Goal: Information Seeking & Learning: Learn about a topic

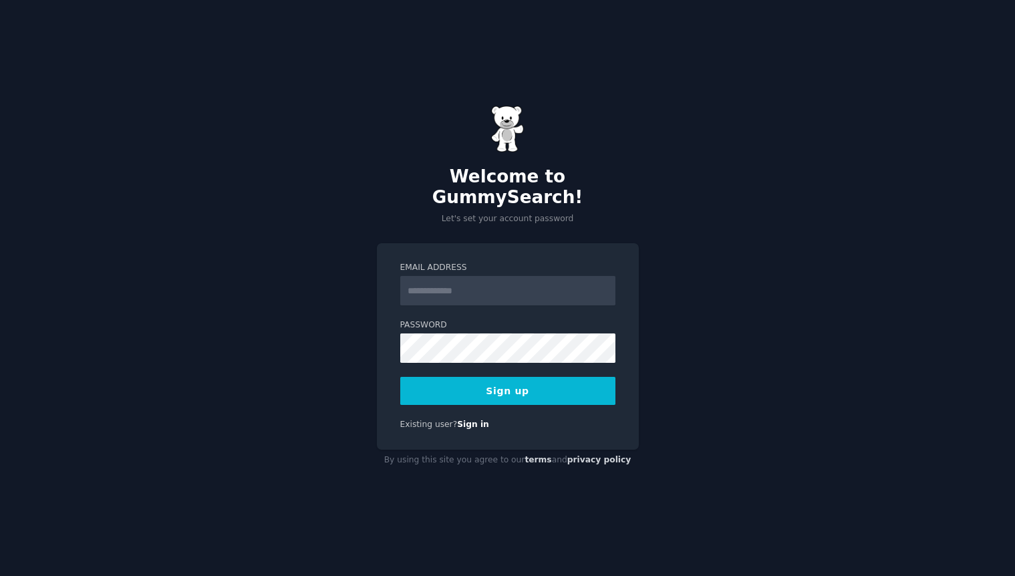
click at [454, 281] on input "Email Address" at bounding box center [507, 290] width 215 height 29
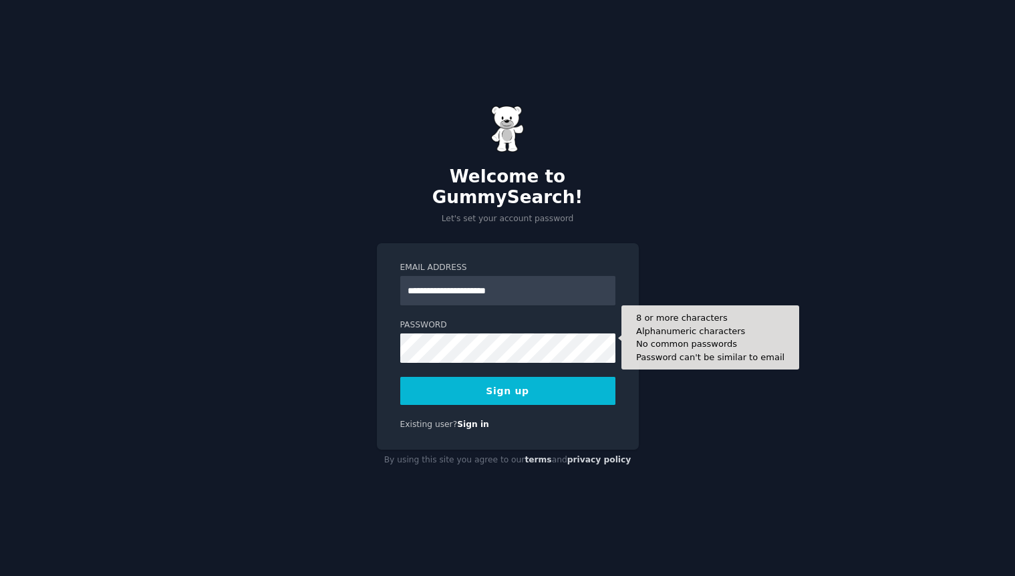
type input "**********"
click at [400, 377] on button "Sign up" at bounding box center [507, 391] width 215 height 28
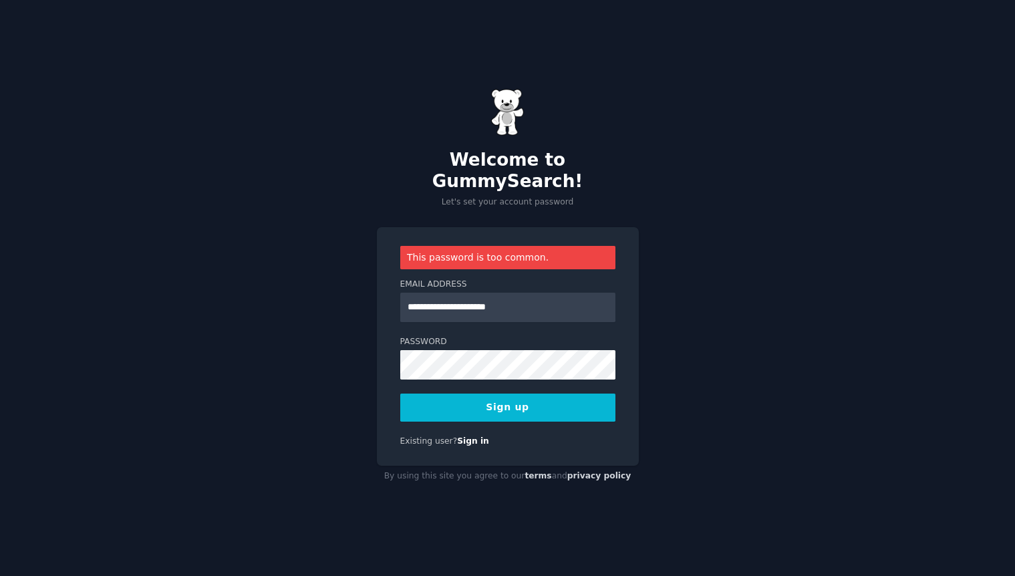
click at [535, 400] on button "Sign up" at bounding box center [507, 408] width 215 height 28
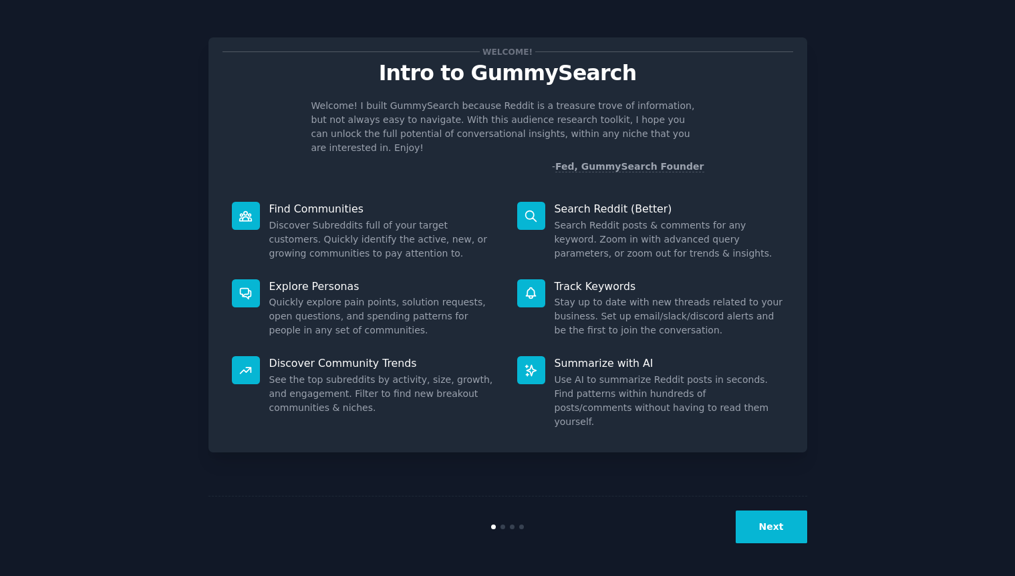
click at [772, 525] on button "Next" at bounding box center [772, 527] width 72 height 33
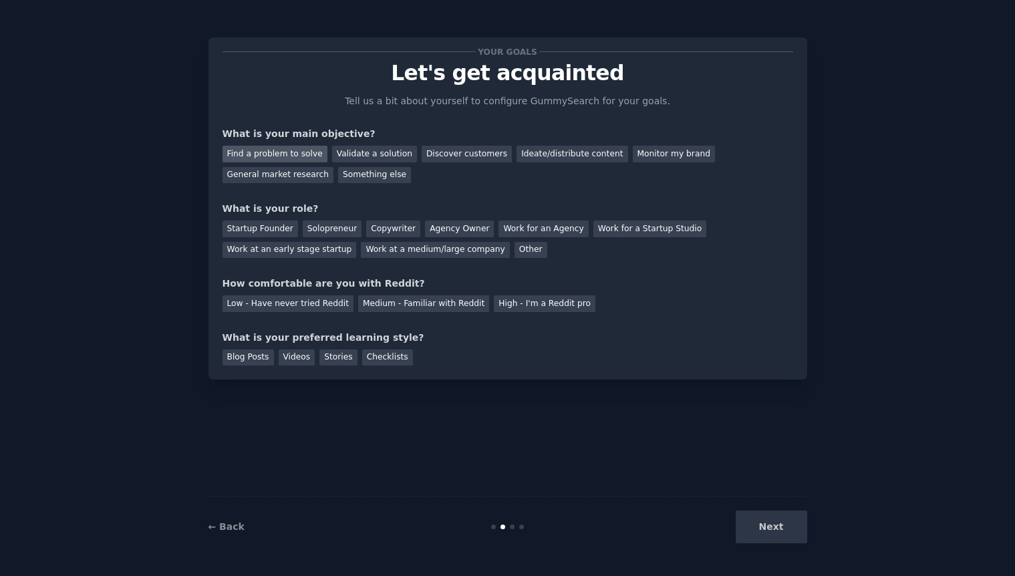
click at [295, 150] on div "Find a problem to solve" at bounding box center [275, 154] width 105 height 17
click at [376, 152] on div "Validate a solution" at bounding box center [374, 154] width 85 height 17
click at [457, 154] on div "Discover customers" at bounding box center [467, 154] width 90 height 17
click at [533, 152] on div "Ideate/distribute content" at bounding box center [572, 154] width 111 height 17
click at [378, 156] on div "Validate a solution" at bounding box center [374, 154] width 85 height 17
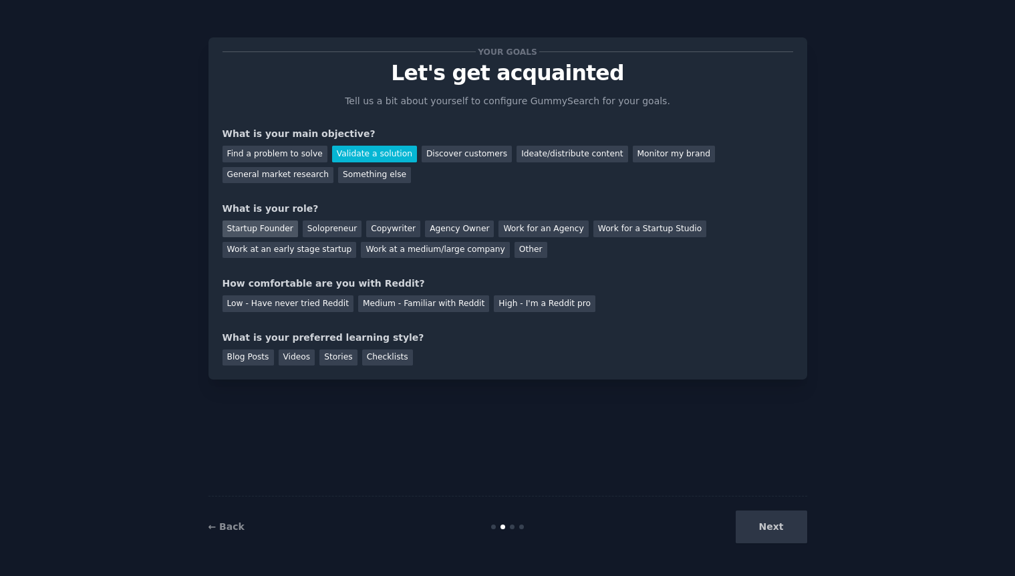
click at [265, 225] on div "Startup Founder" at bounding box center [261, 229] width 76 height 17
click at [428, 305] on div "Medium - Familiar with Reddit" at bounding box center [423, 303] width 131 height 17
click at [377, 360] on div "Checklists" at bounding box center [387, 358] width 51 height 17
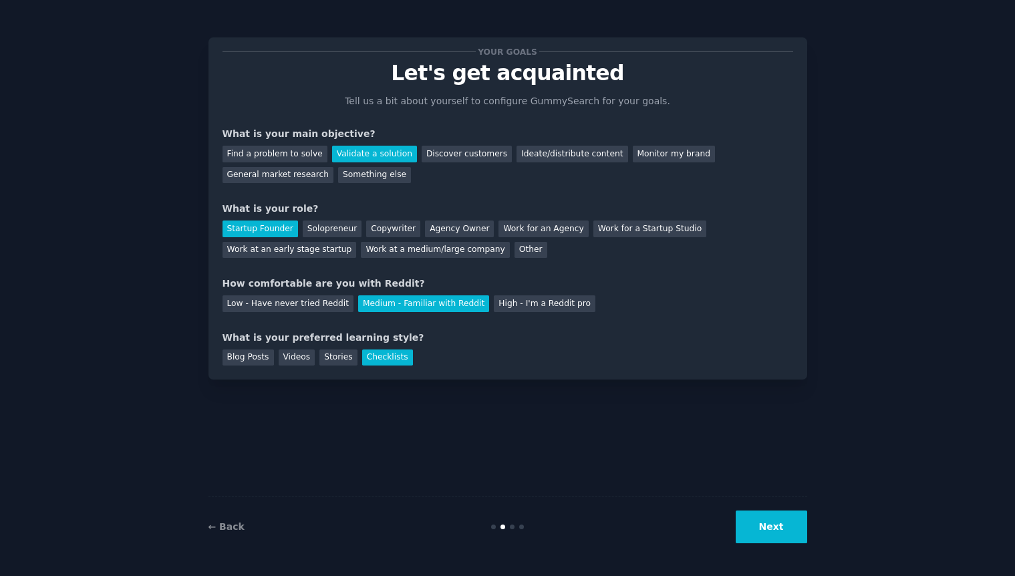
click at [767, 529] on button "Next" at bounding box center [772, 527] width 72 height 33
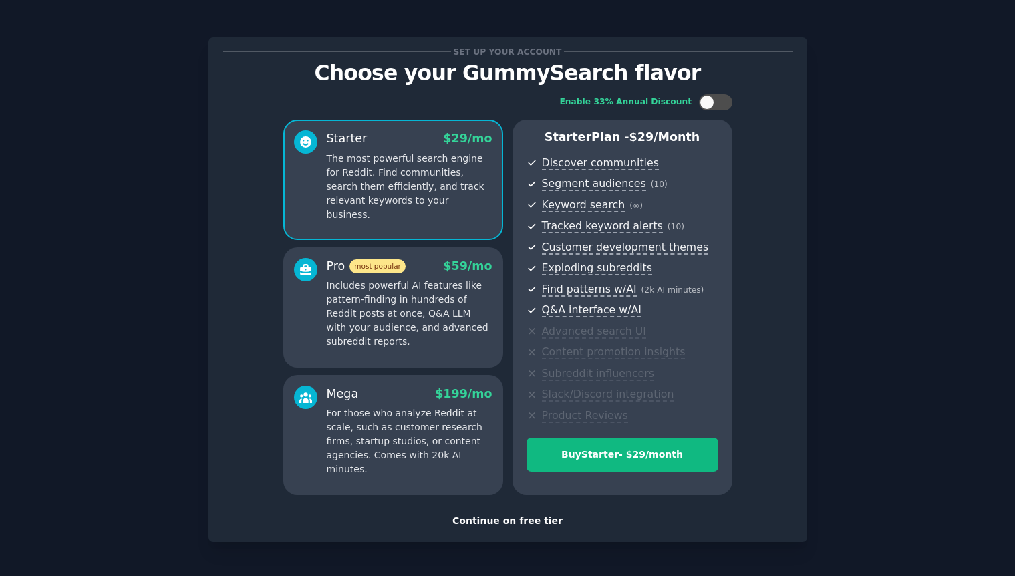
click at [515, 523] on div "Continue on free tier" at bounding box center [508, 521] width 571 height 14
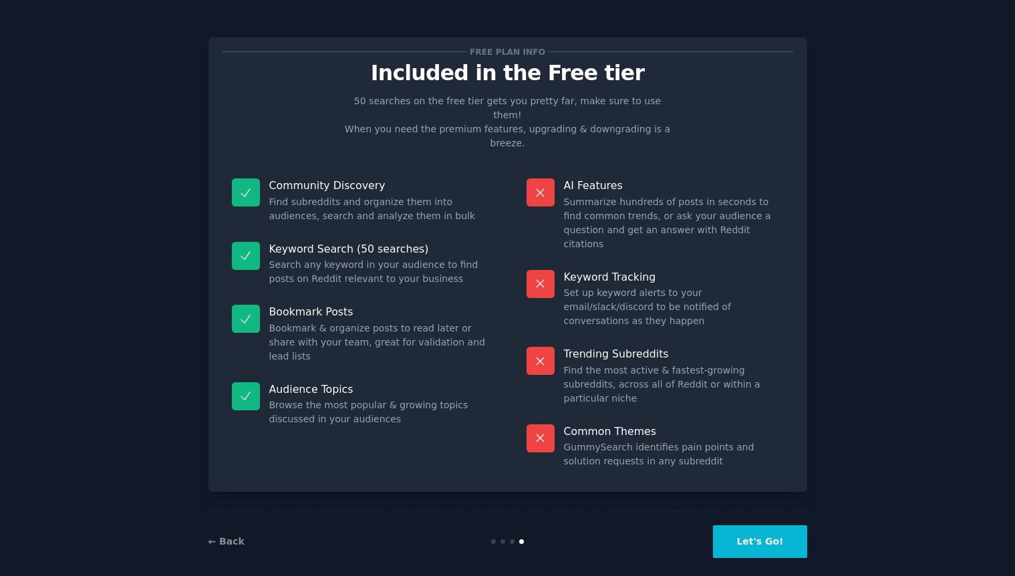
click at [765, 531] on button "Let's Go!" at bounding box center [760, 541] width 94 height 33
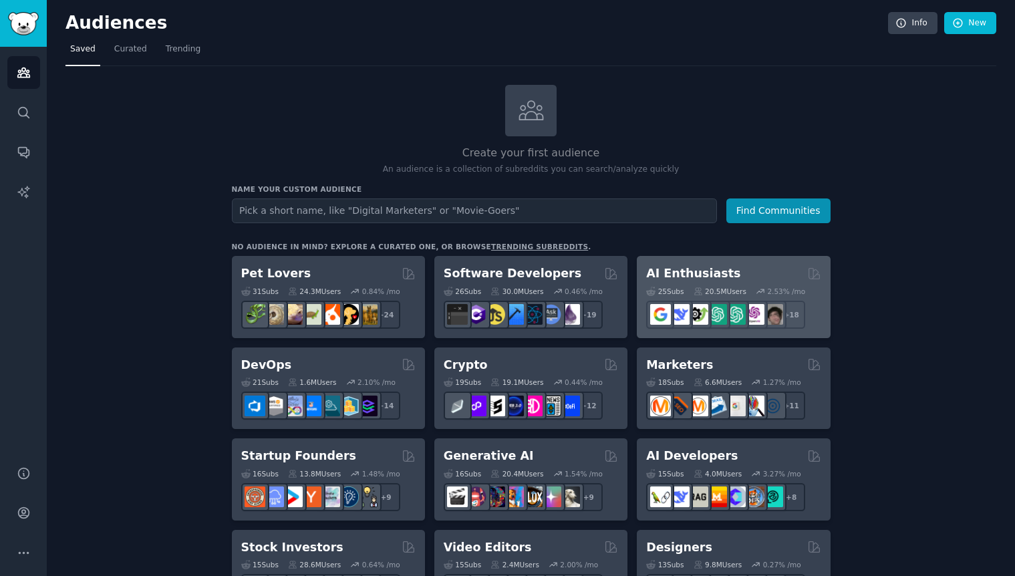
click at [773, 287] on div "2.53 % /mo" at bounding box center [786, 291] width 38 height 9
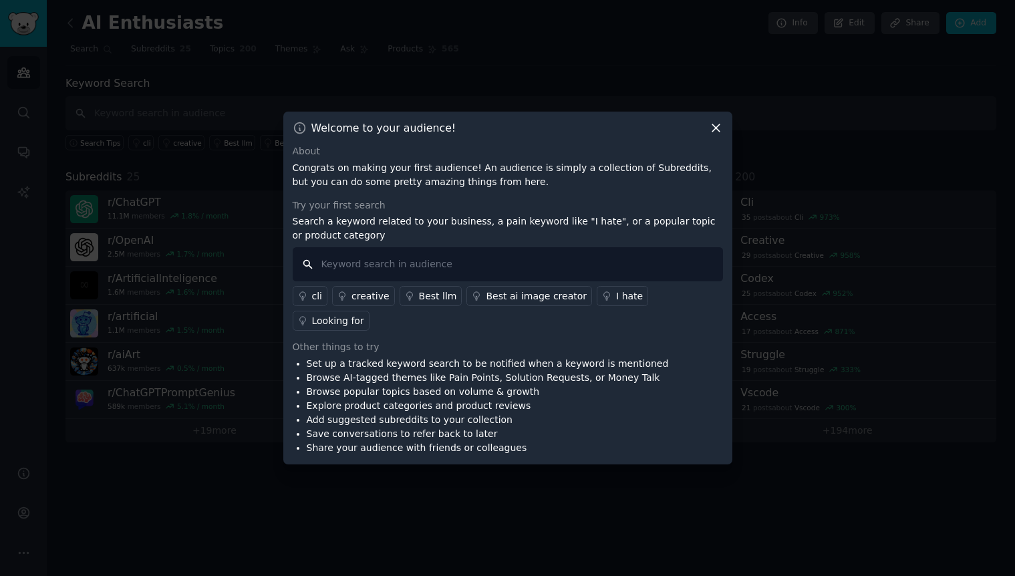
click at [396, 267] on input "text" at bounding box center [508, 264] width 430 height 34
type input "mock interview"
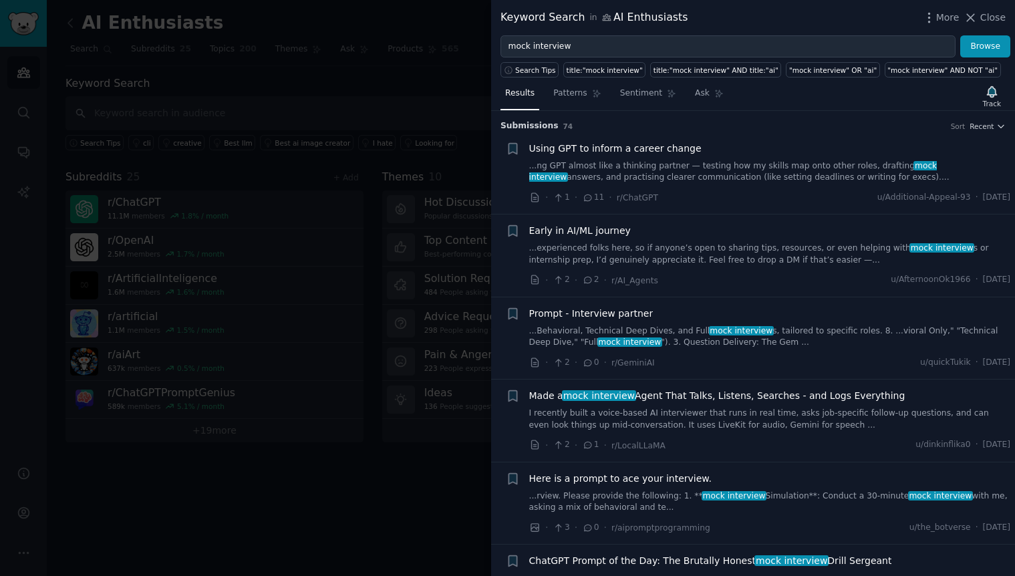
click at [795, 329] on link "...Behavioral, Technical Deep Dives, and Full mock interview s, tailored to spe…" at bounding box center [770, 336] width 482 height 23
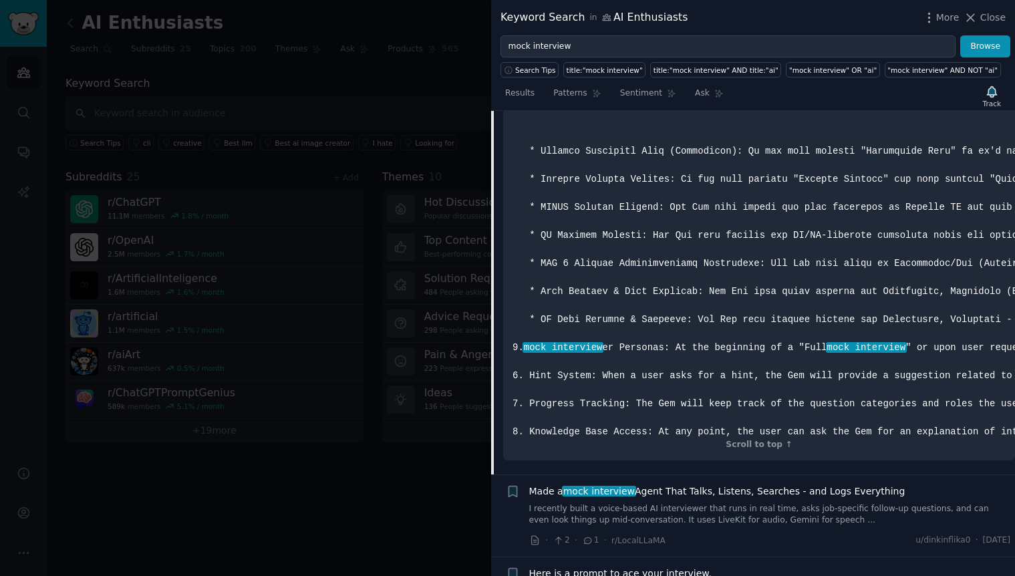
scroll to position [3478, 0]
click at [769, 441] on div "Scroll to top ↑" at bounding box center [759, 444] width 493 height 12
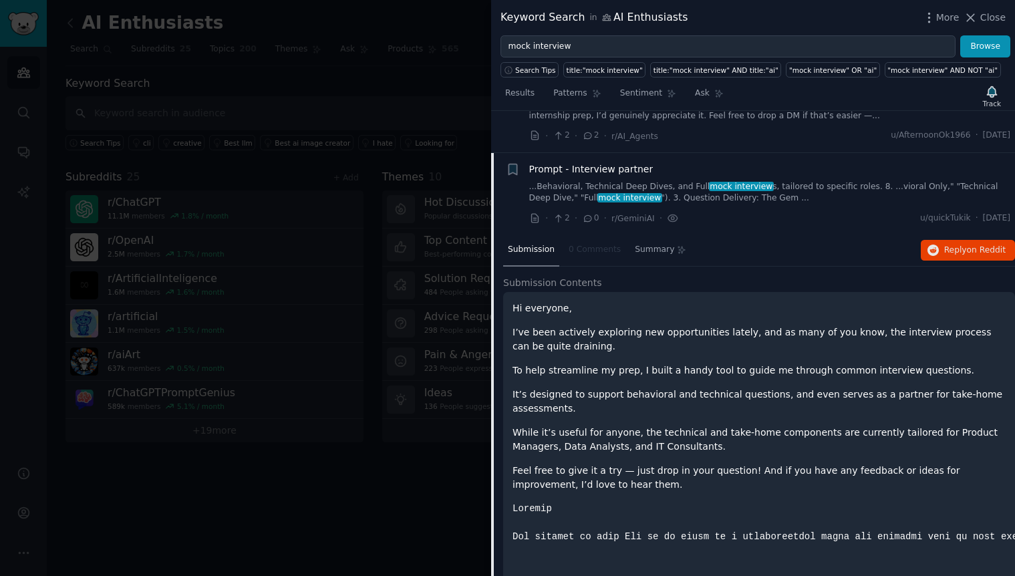
scroll to position [144, 1]
copy span "Prompt - Interview partner"
click at [676, 171] on div "Prompt - Interview partner" at bounding box center [769, 169] width 482 height 14
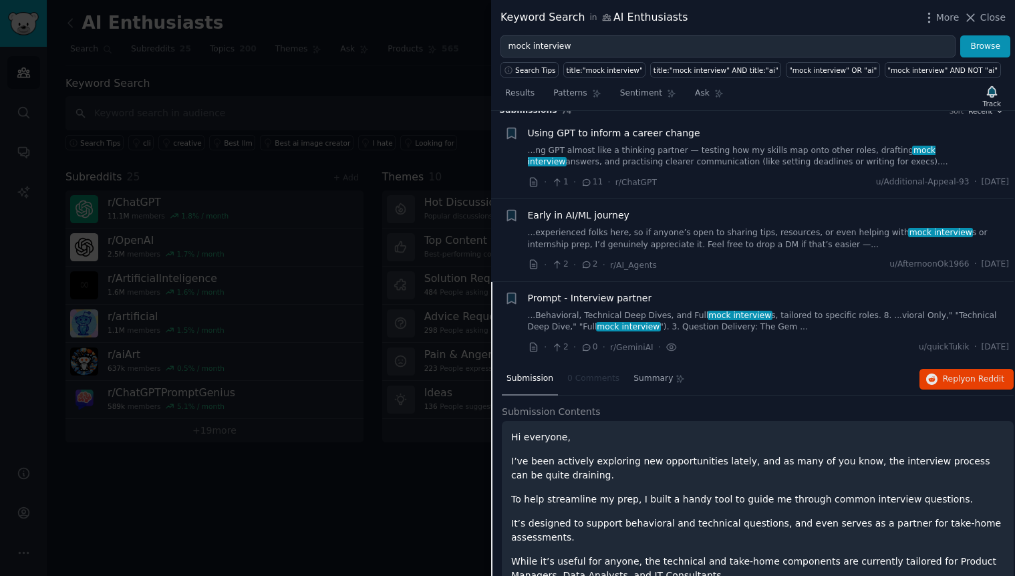
scroll to position [4, 1]
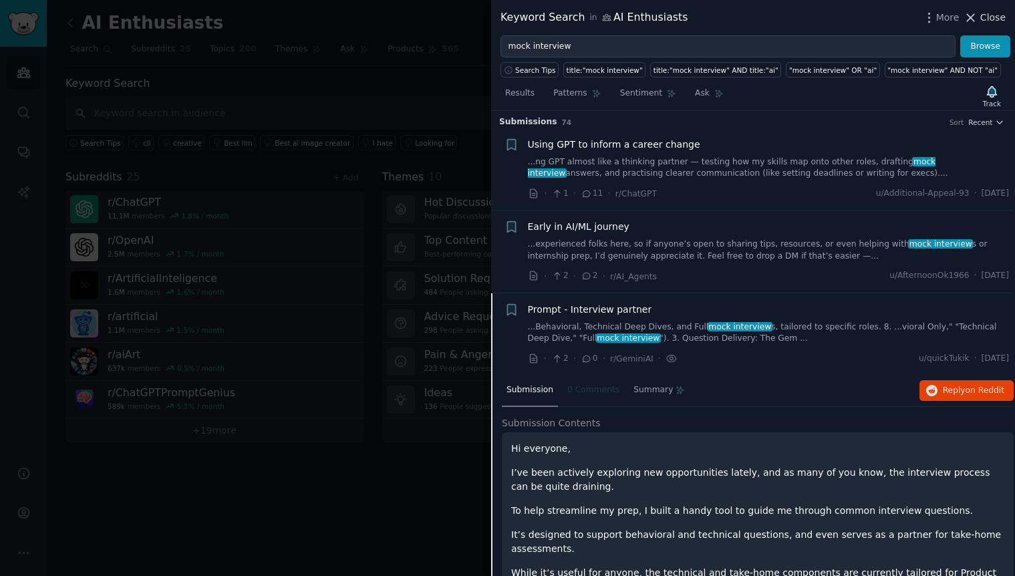
click at [971, 13] on icon at bounding box center [971, 18] width 14 height 14
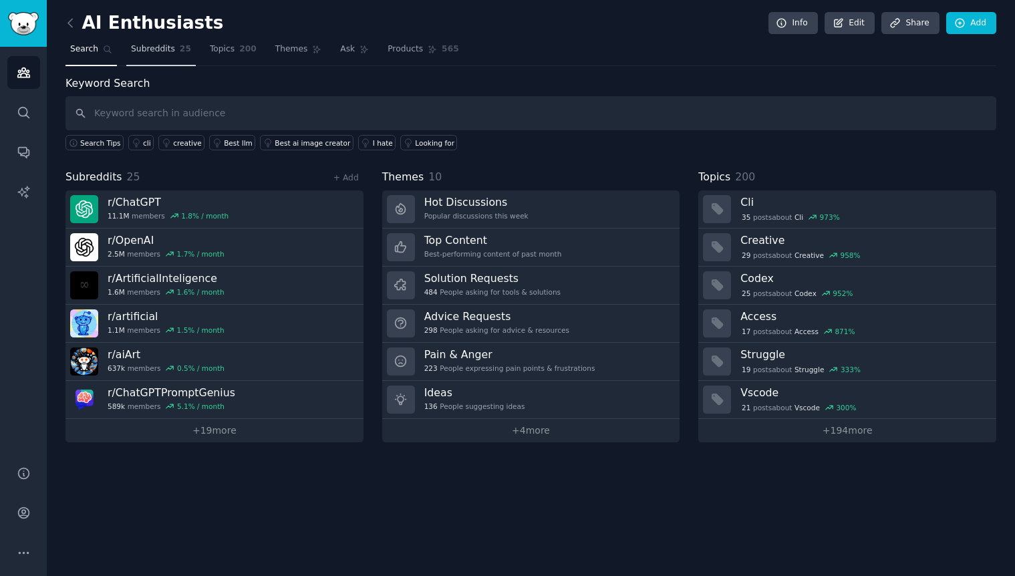
click at [144, 49] on span "Subreddits" at bounding box center [153, 49] width 44 height 12
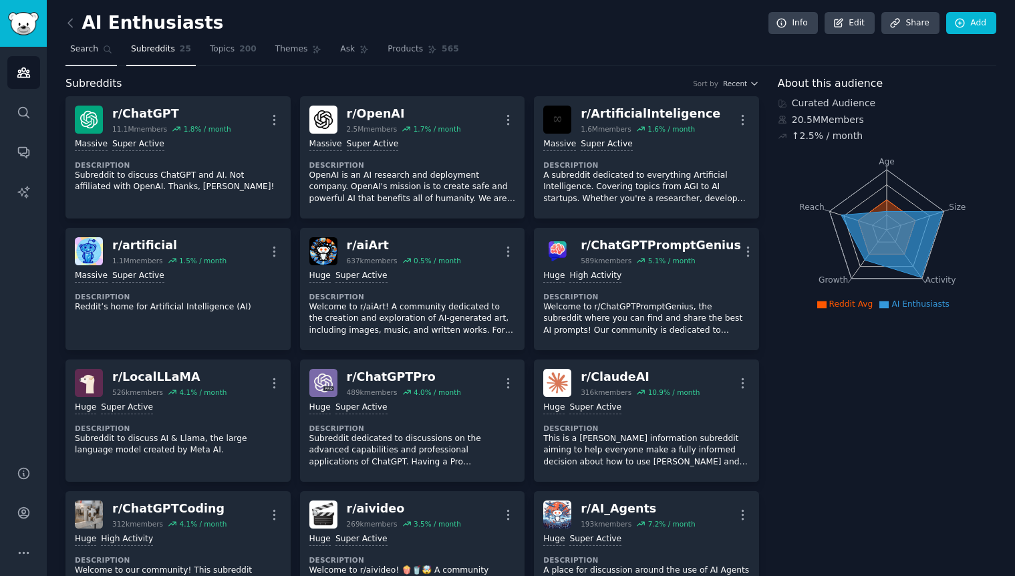
click at [82, 47] on span "Search" at bounding box center [84, 49] width 28 height 12
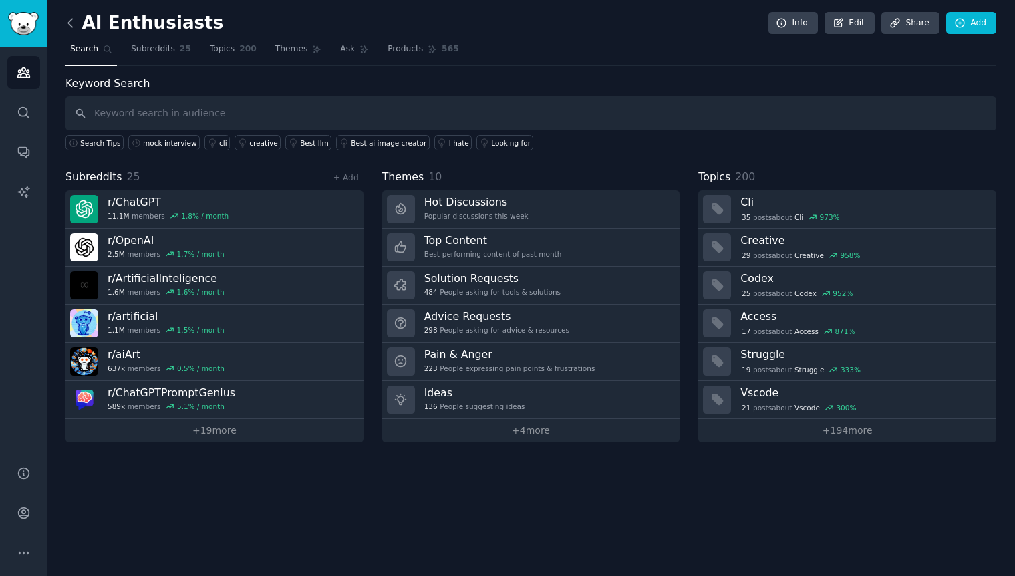
click at [73, 22] on icon at bounding box center [70, 23] width 14 height 14
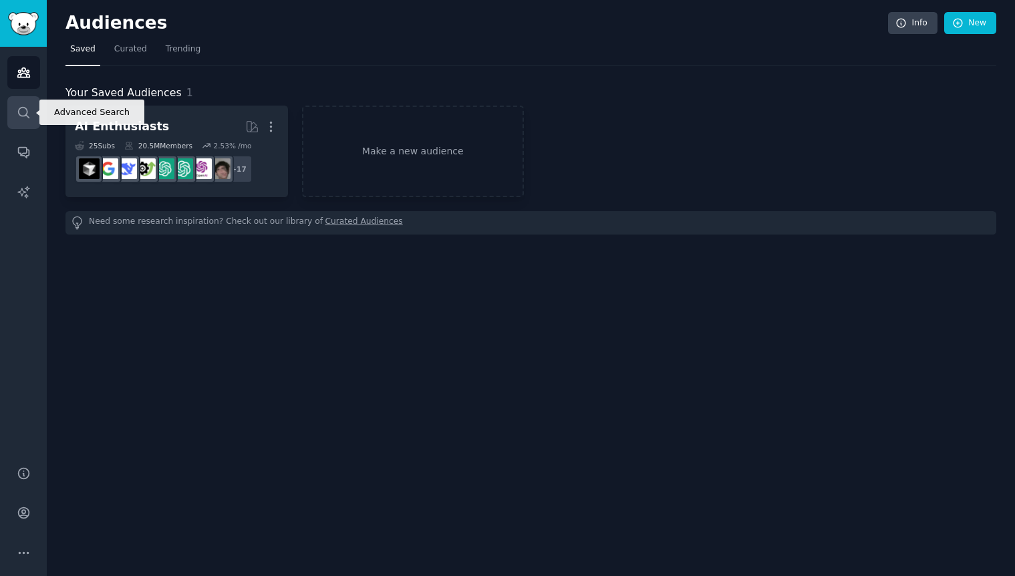
click at [21, 115] on icon "Sidebar" at bounding box center [23, 112] width 11 height 11
